Goal: Navigation & Orientation: Go to known website

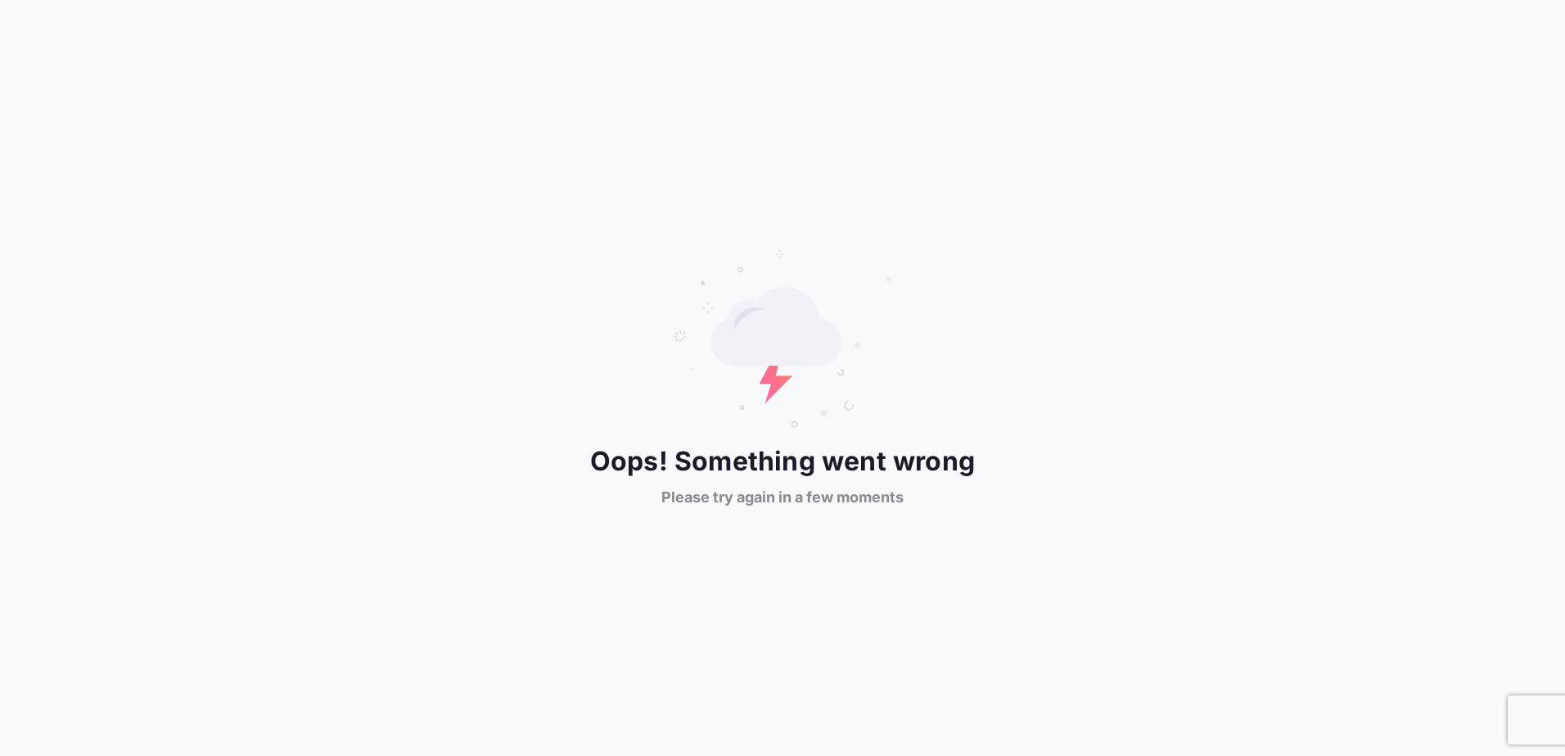
click at [789, 582] on div "Oops! Something went wrong Please try again in a few moments" at bounding box center [782, 378] width 1565 height 756
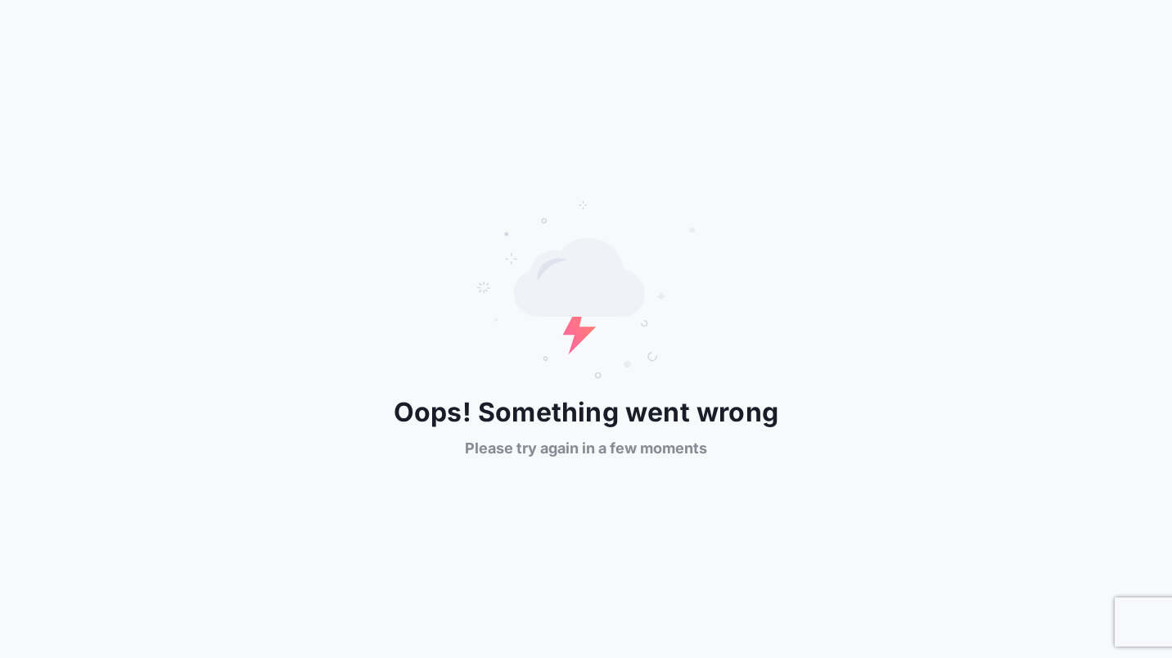
drag, startPoint x: 76, startPoint y: 41, endPoint x: 113, endPoint y: 394, distance: 354.6
click at [113, 394] on div "Oops! Something went wrong Please try again in a few moments" at bounding box center [586, 329] width 1172 height 658
